Goal: Task Accomplishment & Management: Use online tool/utility

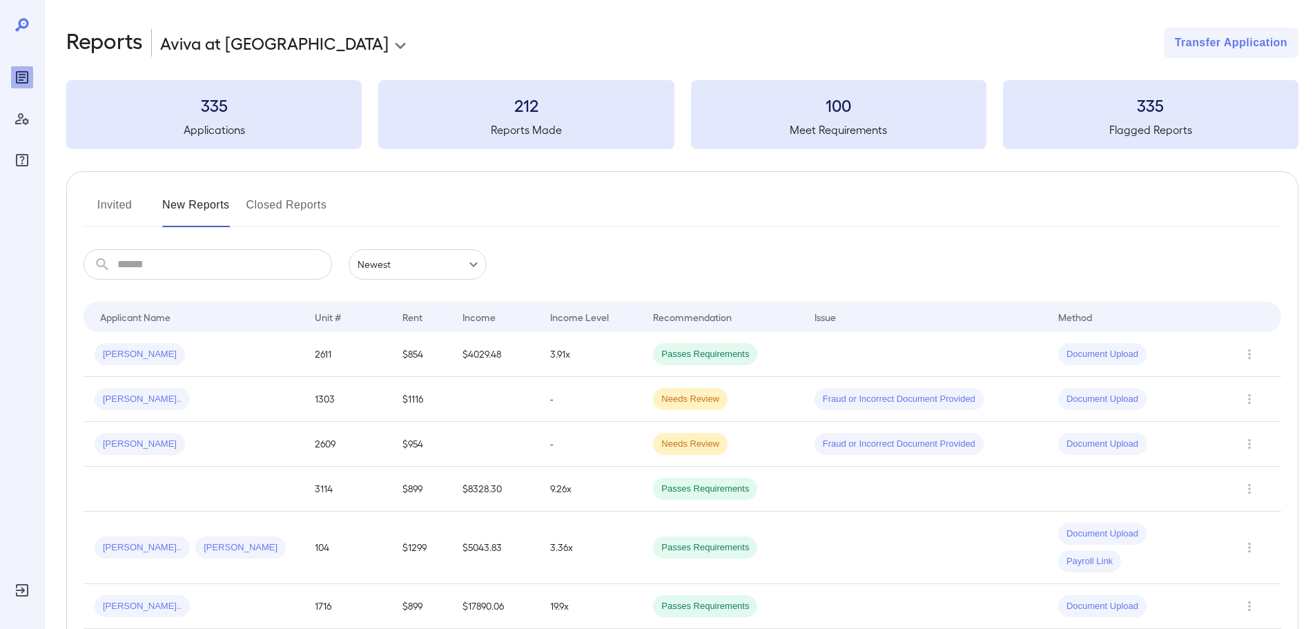
click at [115, 212] on button "Invited" at bounding box center [115, 210] width 62 height 33
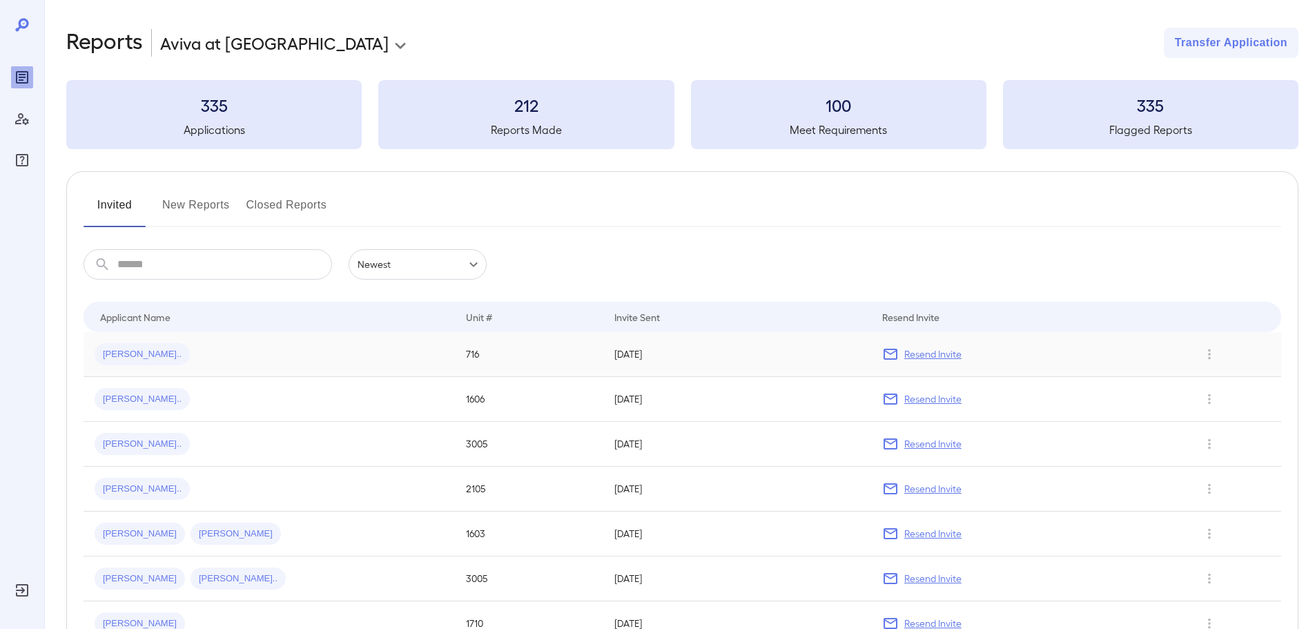
click at [155, 355] on div "[PERSON_NAME].." at bounding box center [269, 354] width 349 height 22
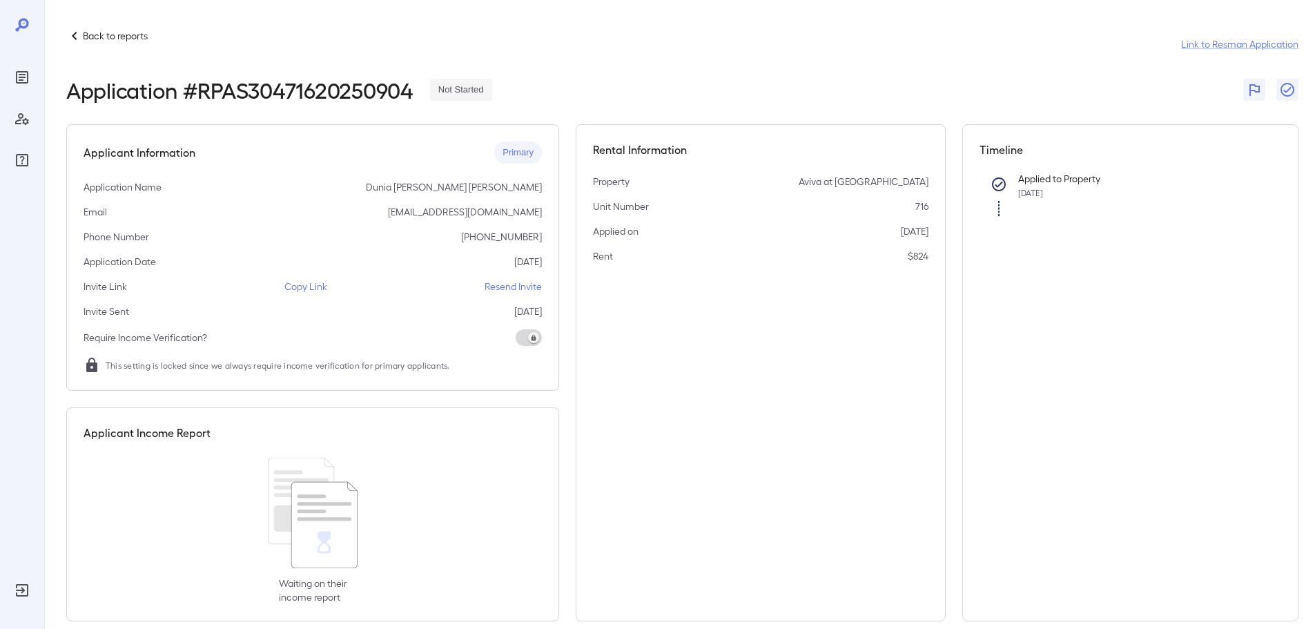
click at [311, 287] on p "Copy Link" at bounding box center [305, 287] width 43 height 14
